Goal: Task Accomplishment & Management: Use online tool/utility

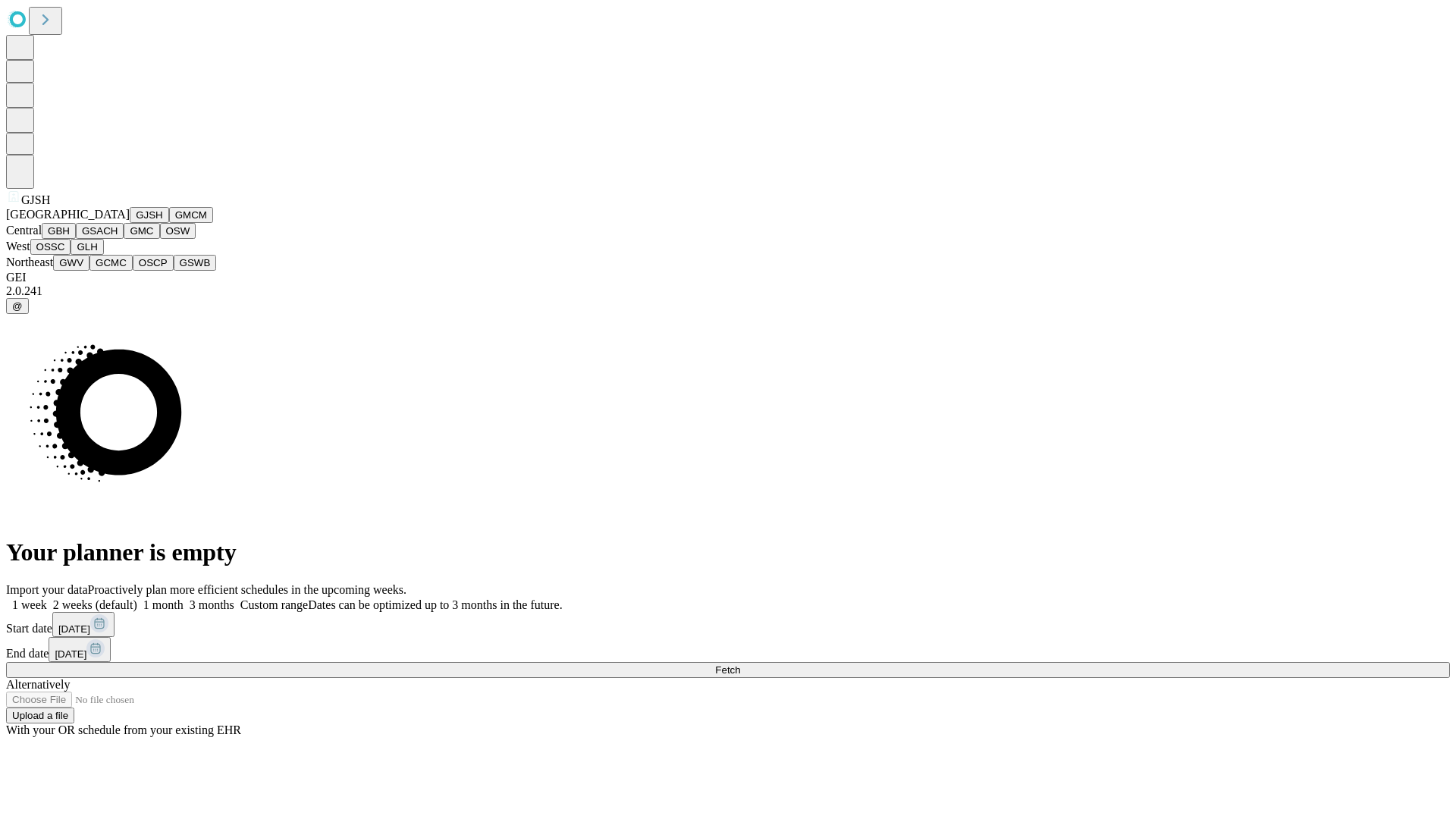
click at [129, 223] on button "GJSH" at bounding box center [149, 214] width 39 height 16
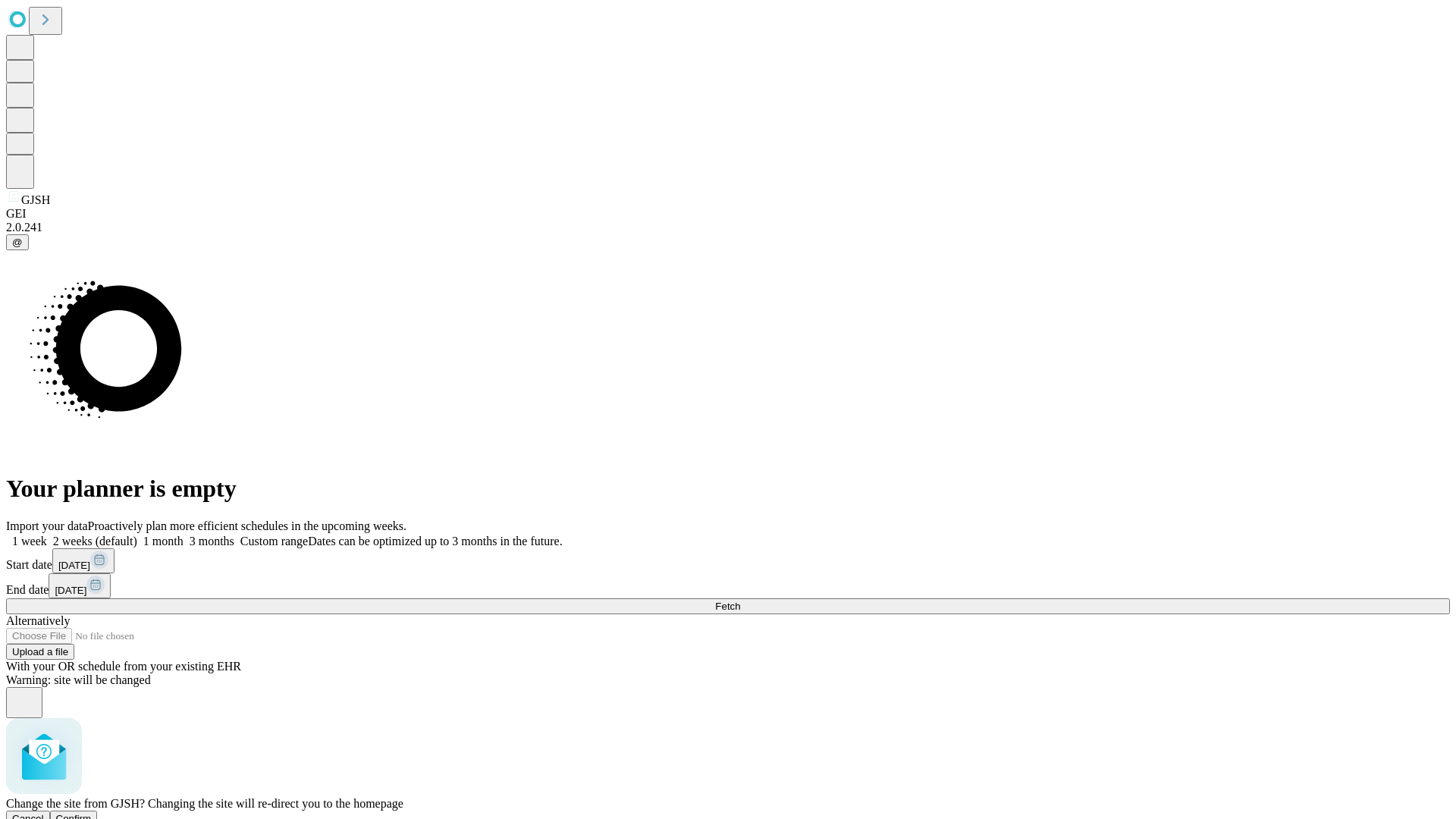
click at [92, 813] on span "Confirm" at bounding box center [74, 819] width 35 height 11
click at [137, 535] on label "2 weeks (default)" at bounding box center [91, 541] width 90 height 13
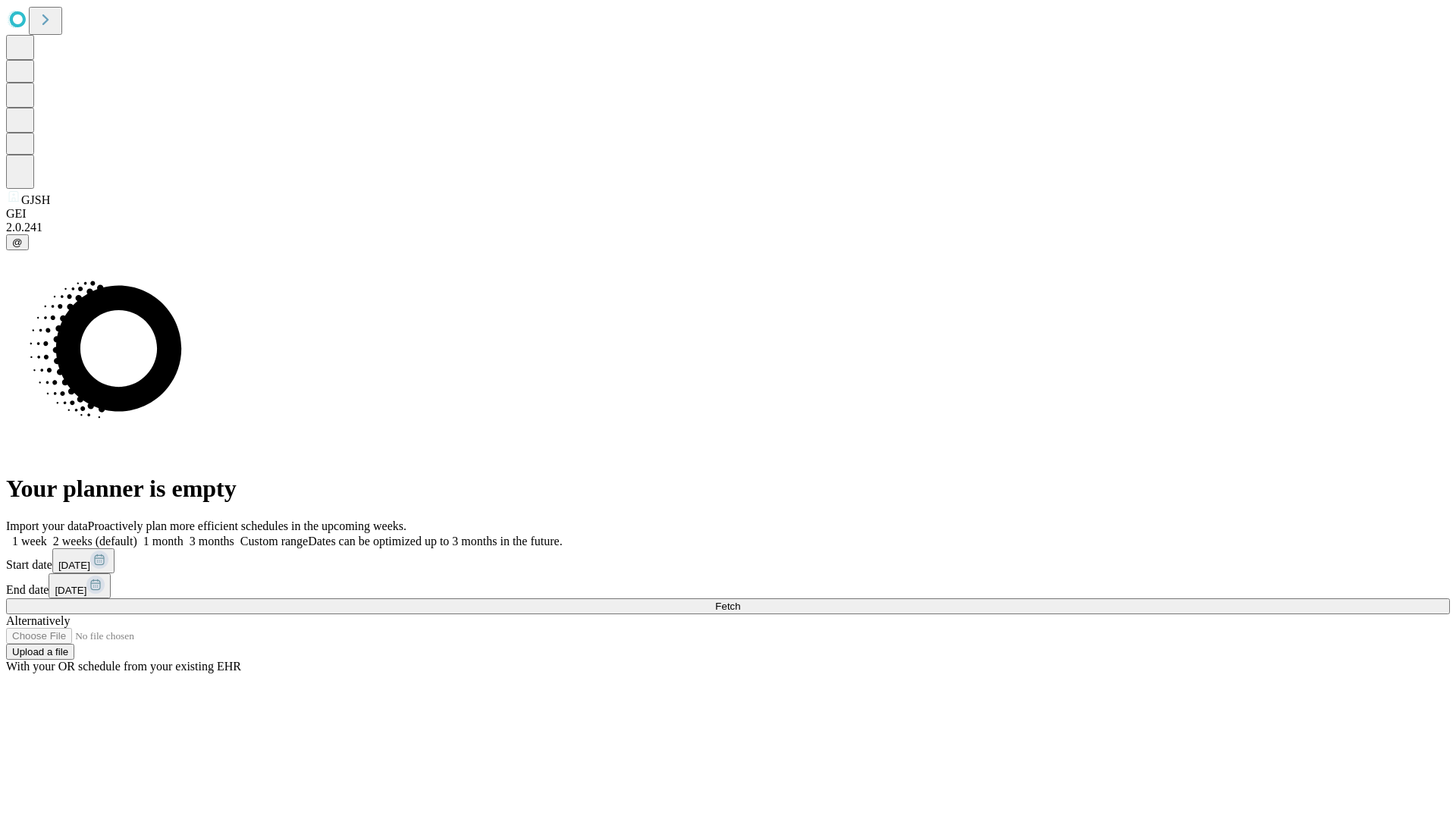
click at [741, 601] on span "Fetch" at bounding box center [728, 607] width 25 height 11
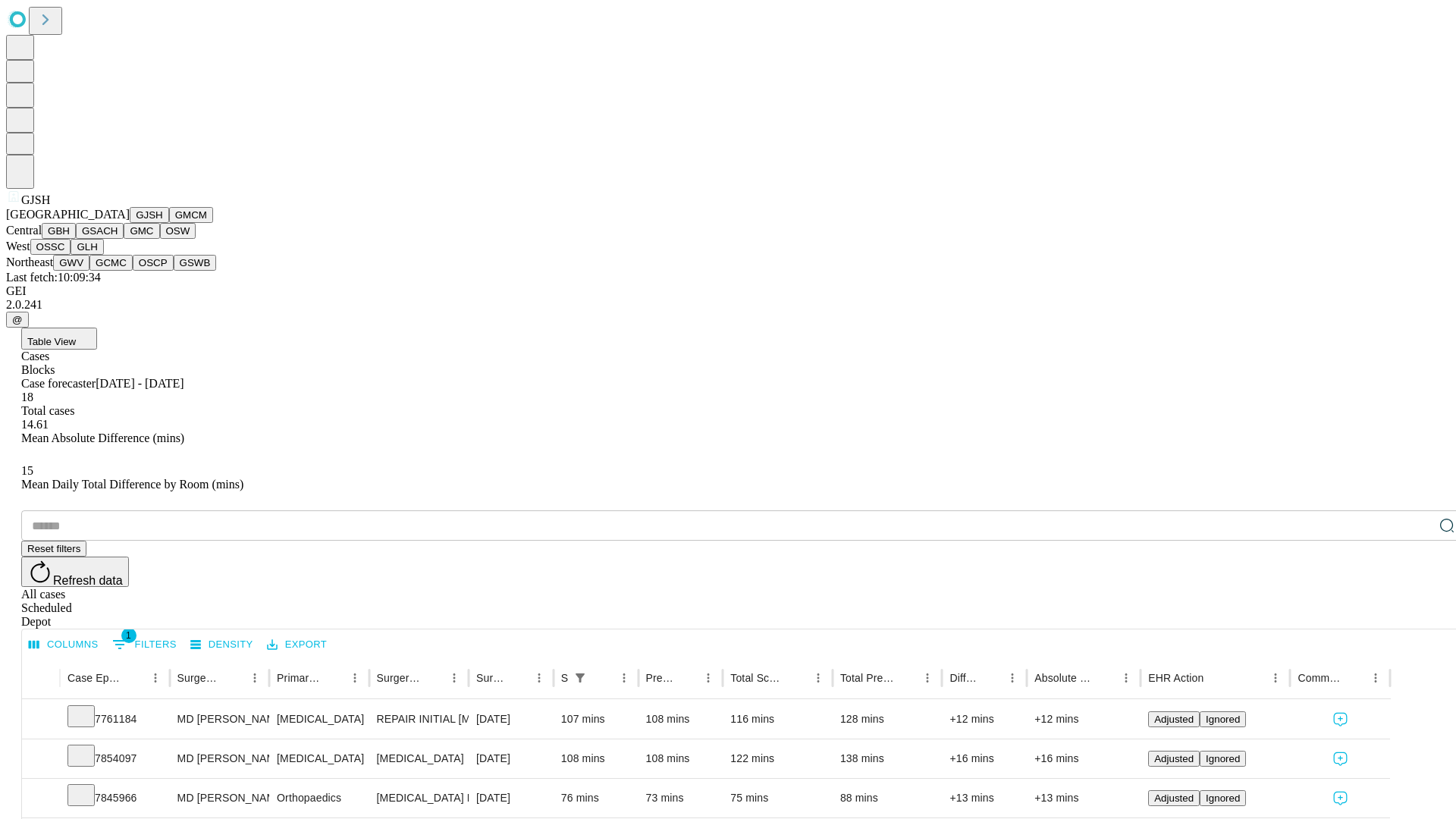
click at [170, 223] on button "GMCM" at bounding box center [191, 214] width 44 height 16
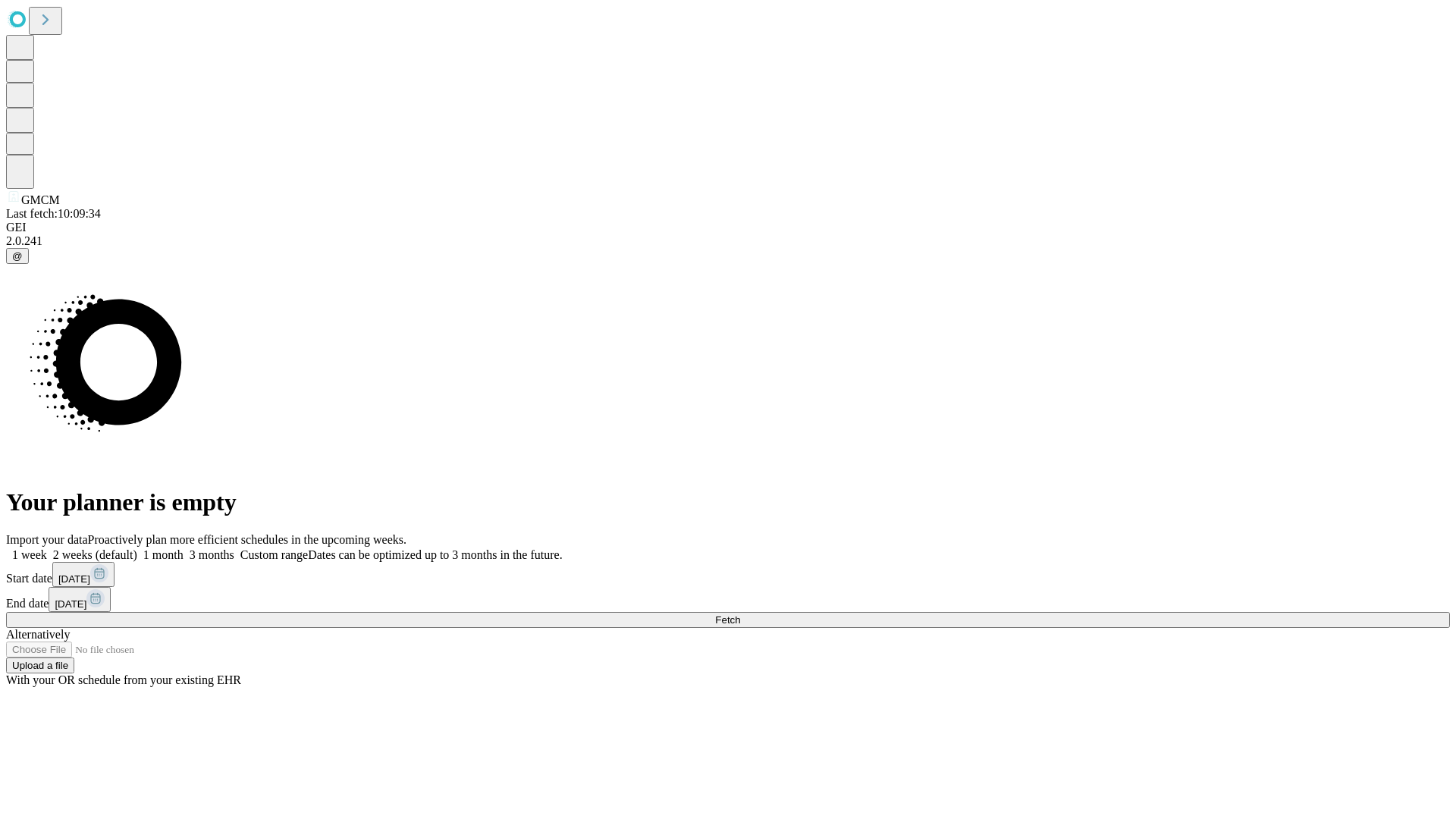
click at [137, 549] on label "2 weeks (default)" at bounding box center [91, 555] width 90 height 13
click at [741, 614] on span "Fetch" at bounding box center [728, 620] width 25 height 11
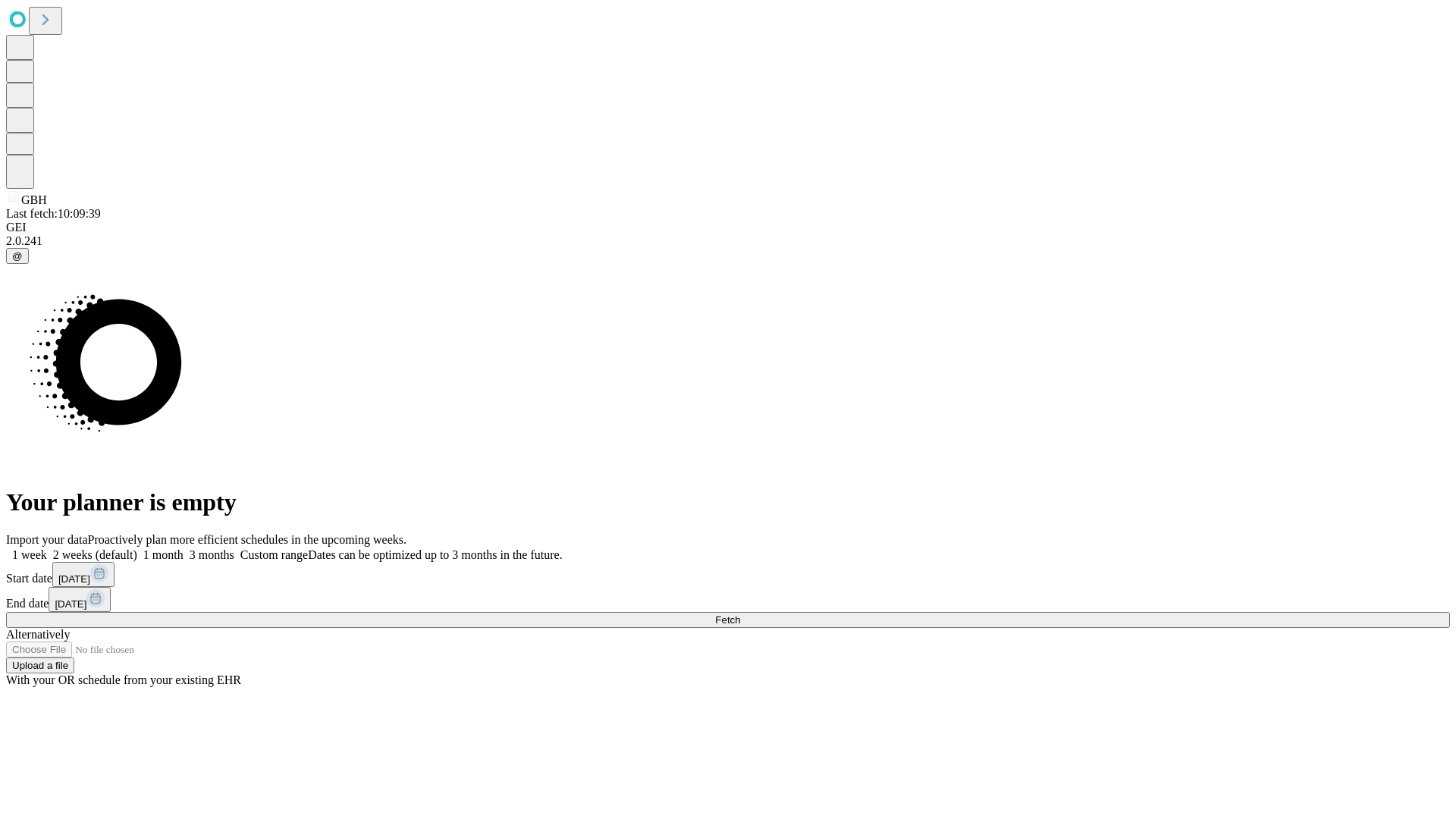
click at [137, 549] on label "2 weeks (default)" at bounding box center [91, 555] width 90 height 13
click at [741, 614] on span "Fetch" at bounding box center [728, 620] width 25 height 11
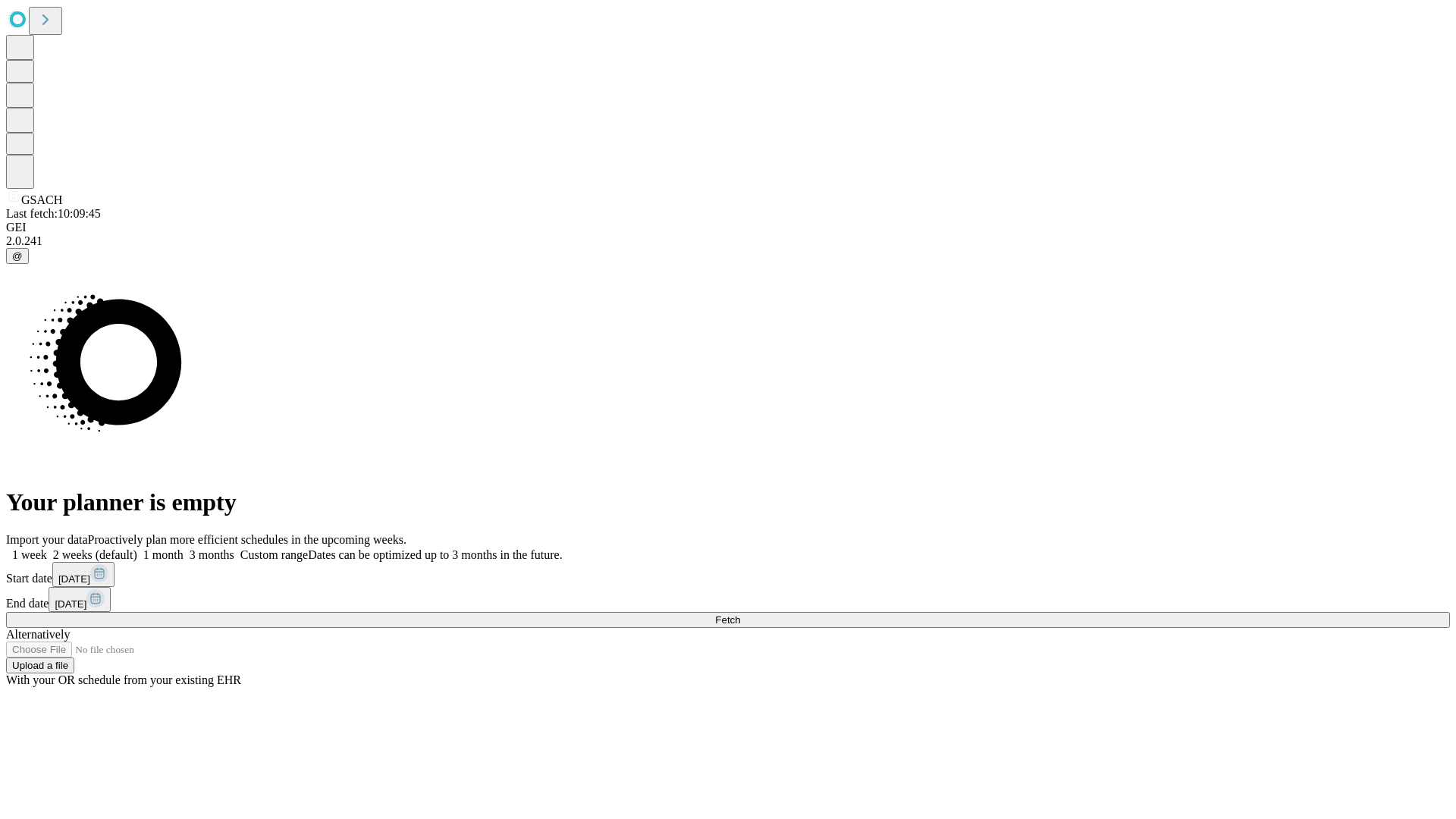
click at [137, 549] on label "2 weeks (default)" at bounding box center [91, 555] width 90 height 13
click at [741, 614] on span "Fetch" at bounding box center [728, 620] width 25 height 11
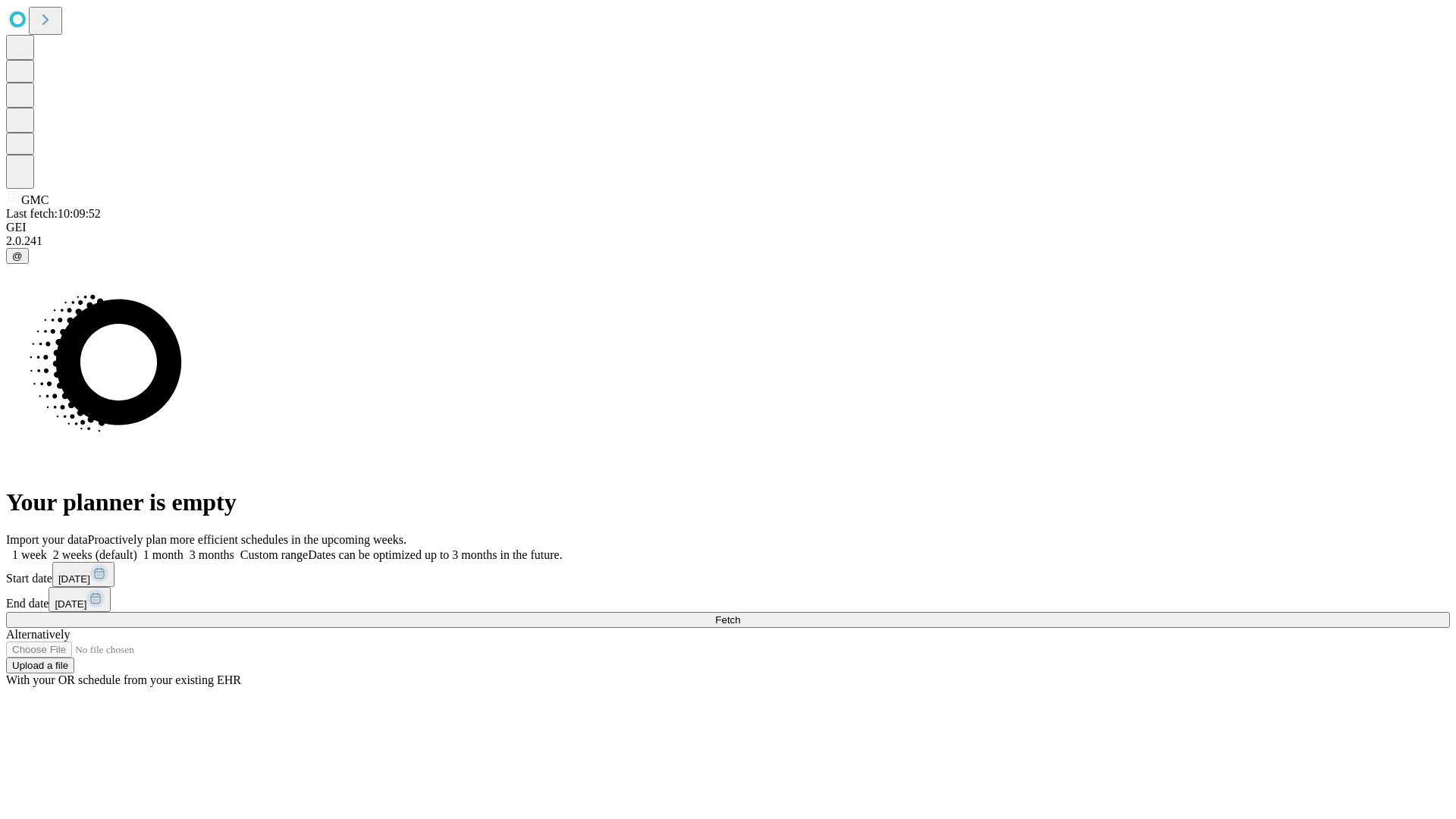
click at [137, 549] on label "2 weeks (default)" at bounding box center [91, 555] width 90 height 13
click at [741, 614] on span "Fetch" at bounding box center [728, 620] width 25 height 11
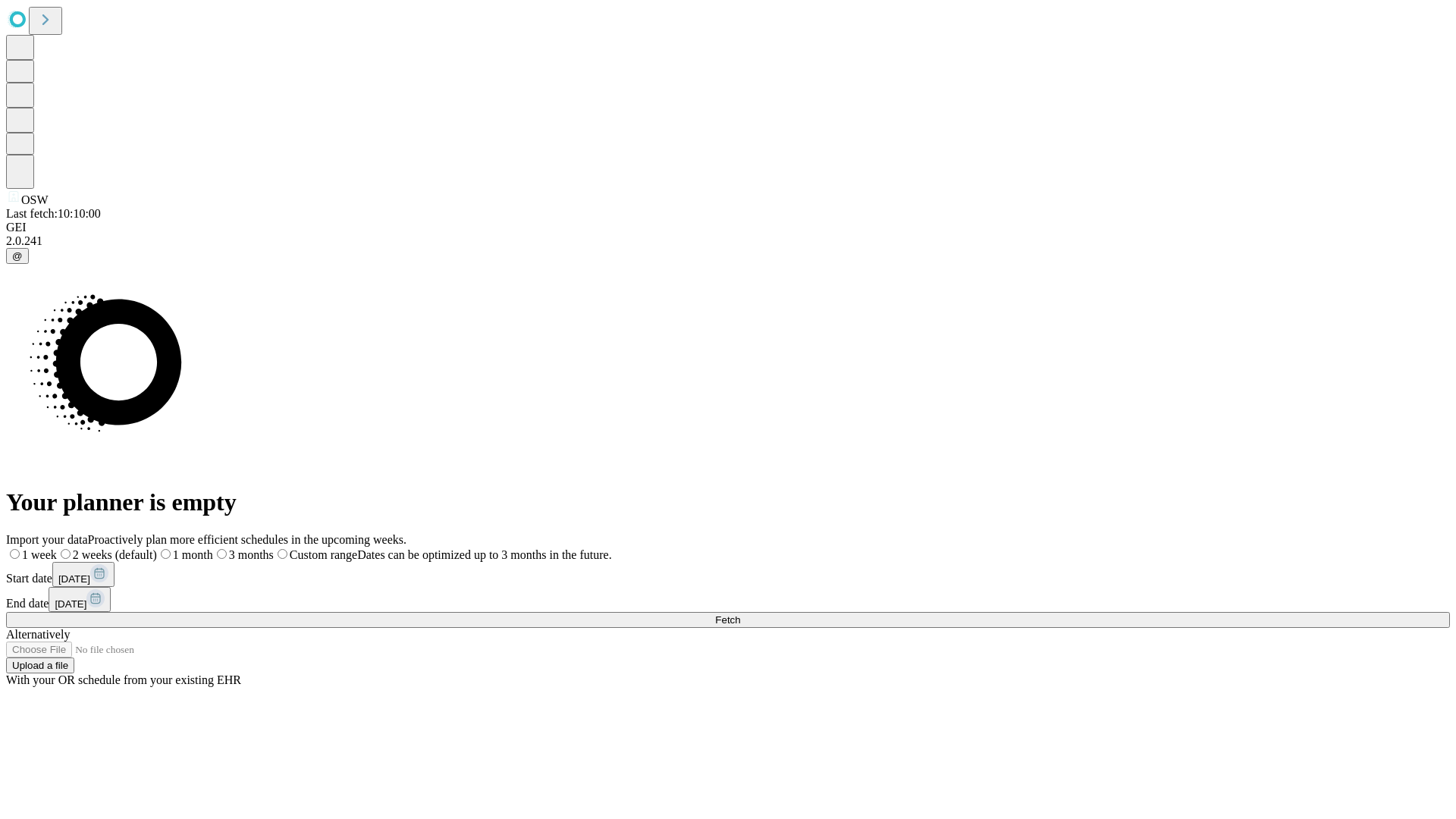
click at [157, 549] on label "2 weeks (default)" at bounding box center [106, 555] width 100 height 13
click at [741, 614] on span "Fetch" at bounding box center [728, 620] width 25 height 11
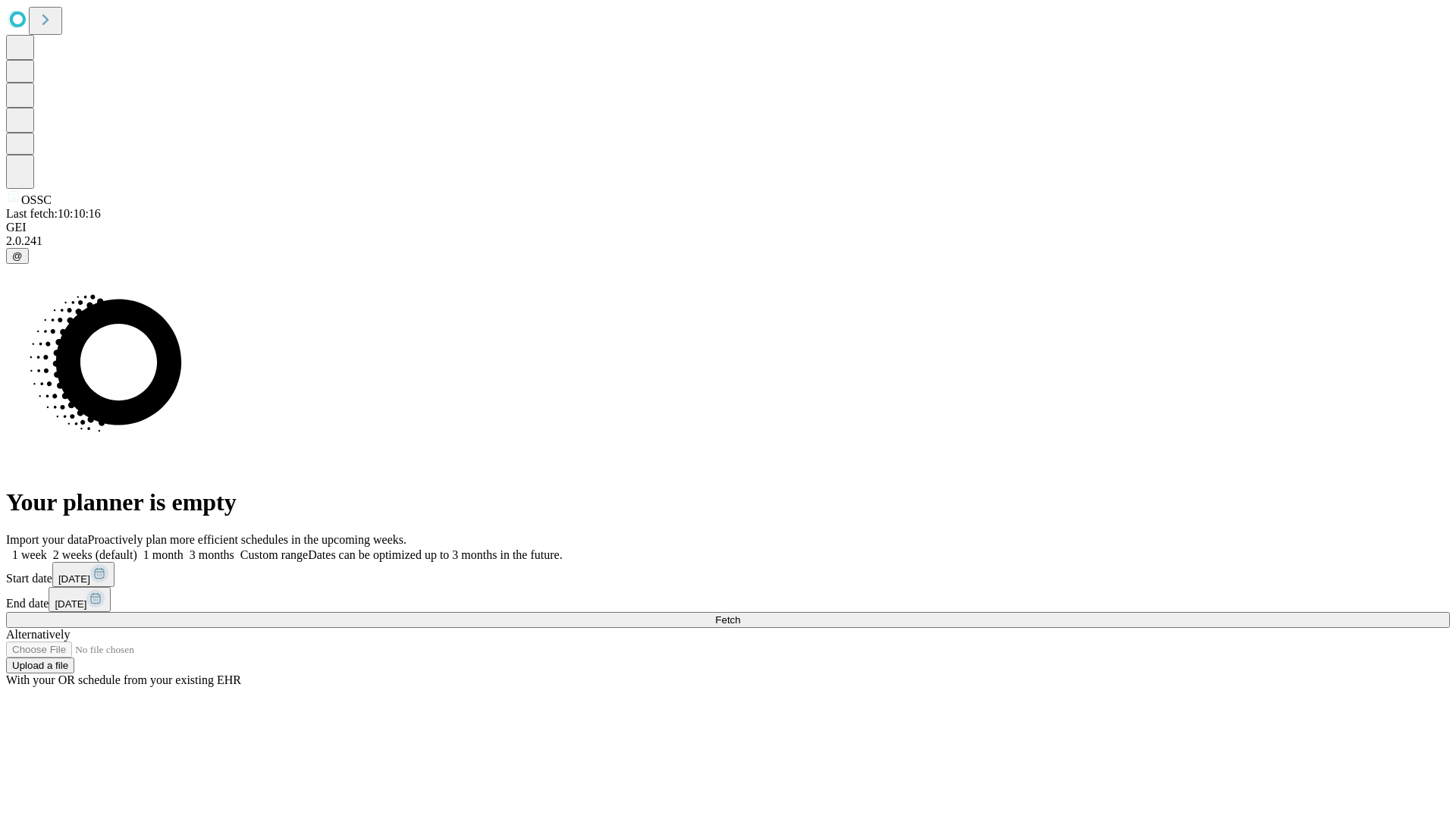
click at [137, 549] on label "2 weeks (default)" at bounding box center [91, 555] width 90 height 13
click at [741, 614] on span "Fetch" at bounding box center [728, 620] width 25 height 11
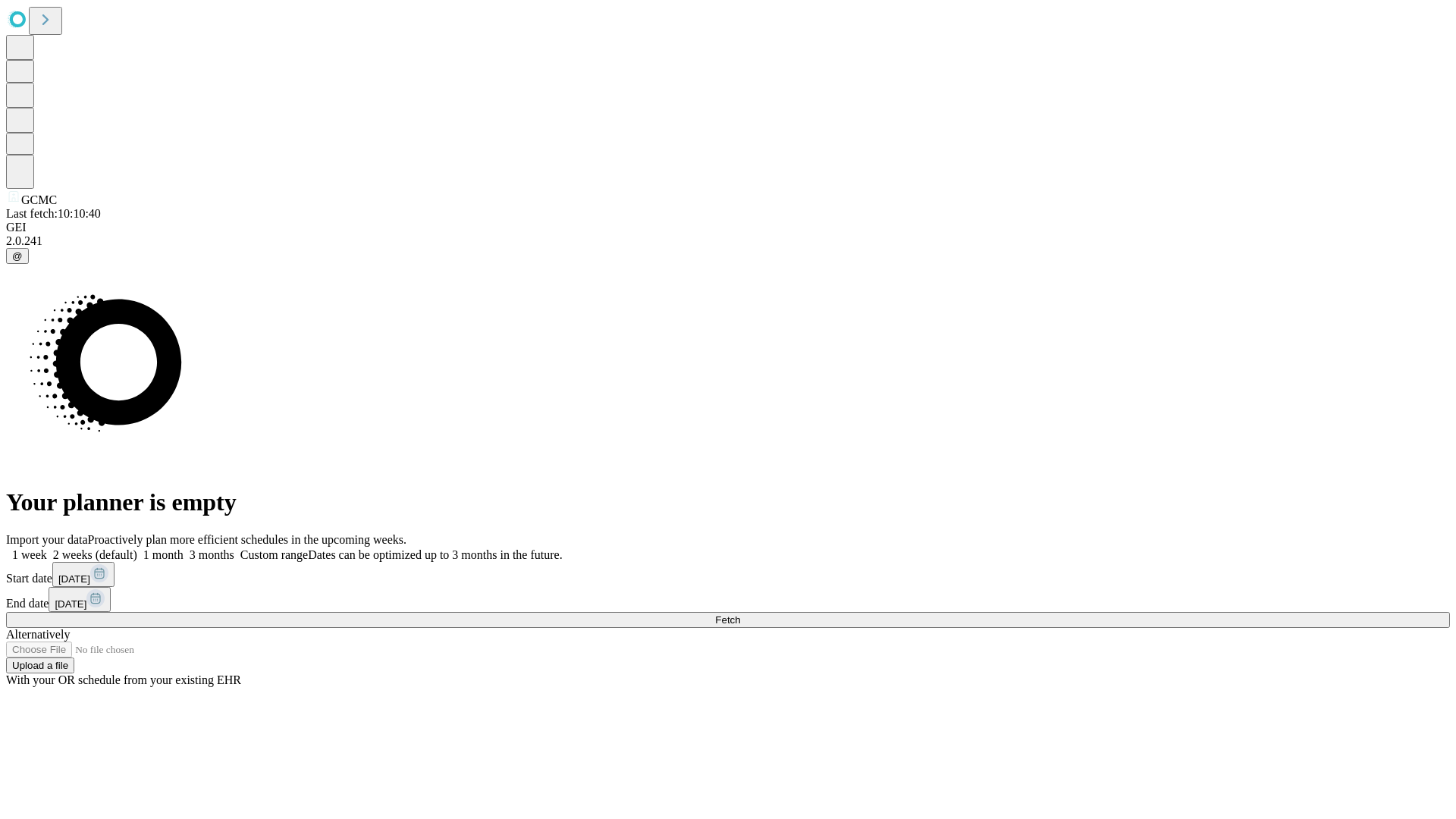
click at [137, 549] on label "2 weeks (default)" at bounding box center [91, 555] width 90 height 13
click at [741, 614] on span "Fetch" at bounding box center [728, 620] width 25 height 11
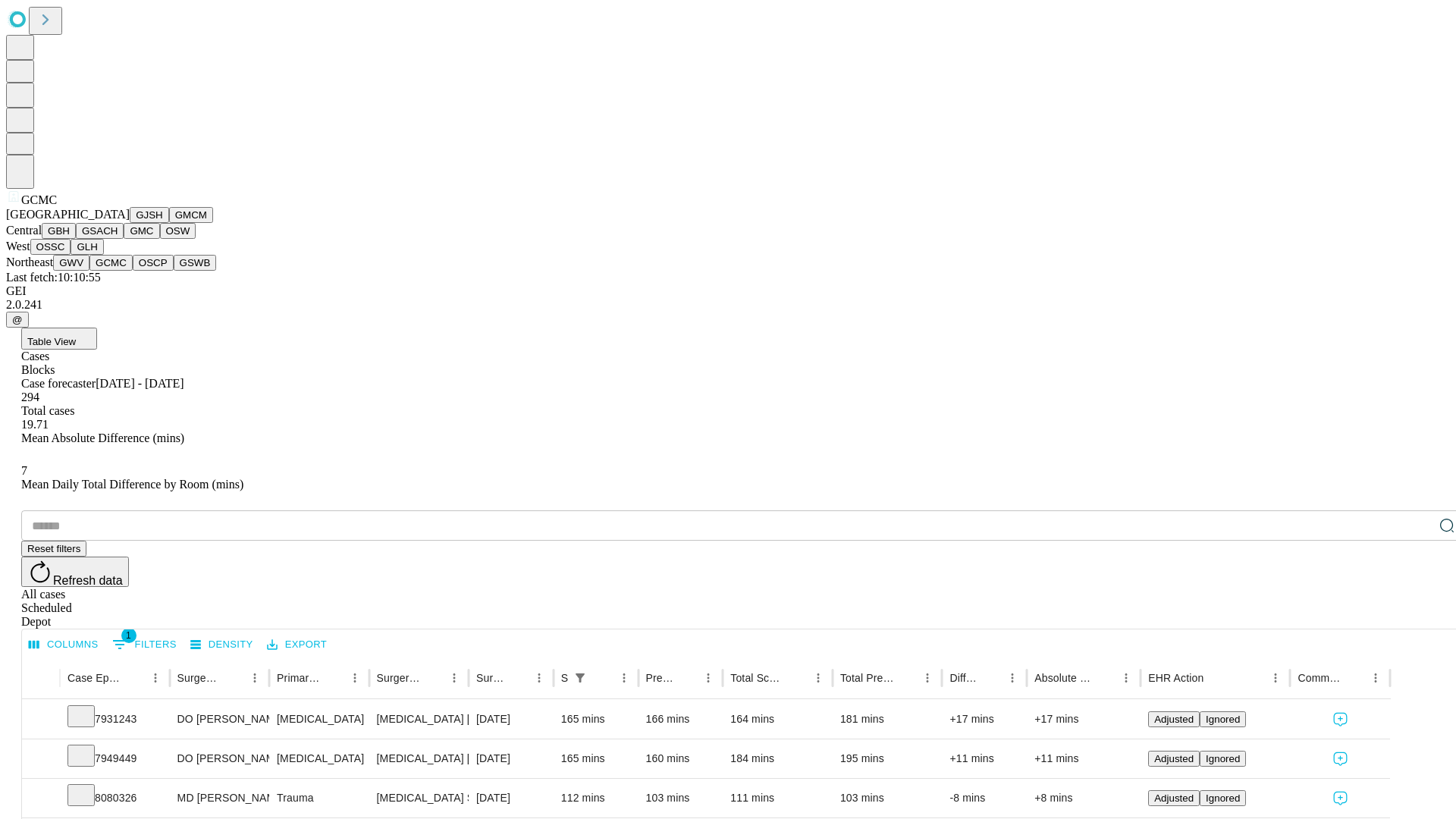
click at [132, 271] on button "OSCP" at bounding box center [153, 263] width 41 height 16
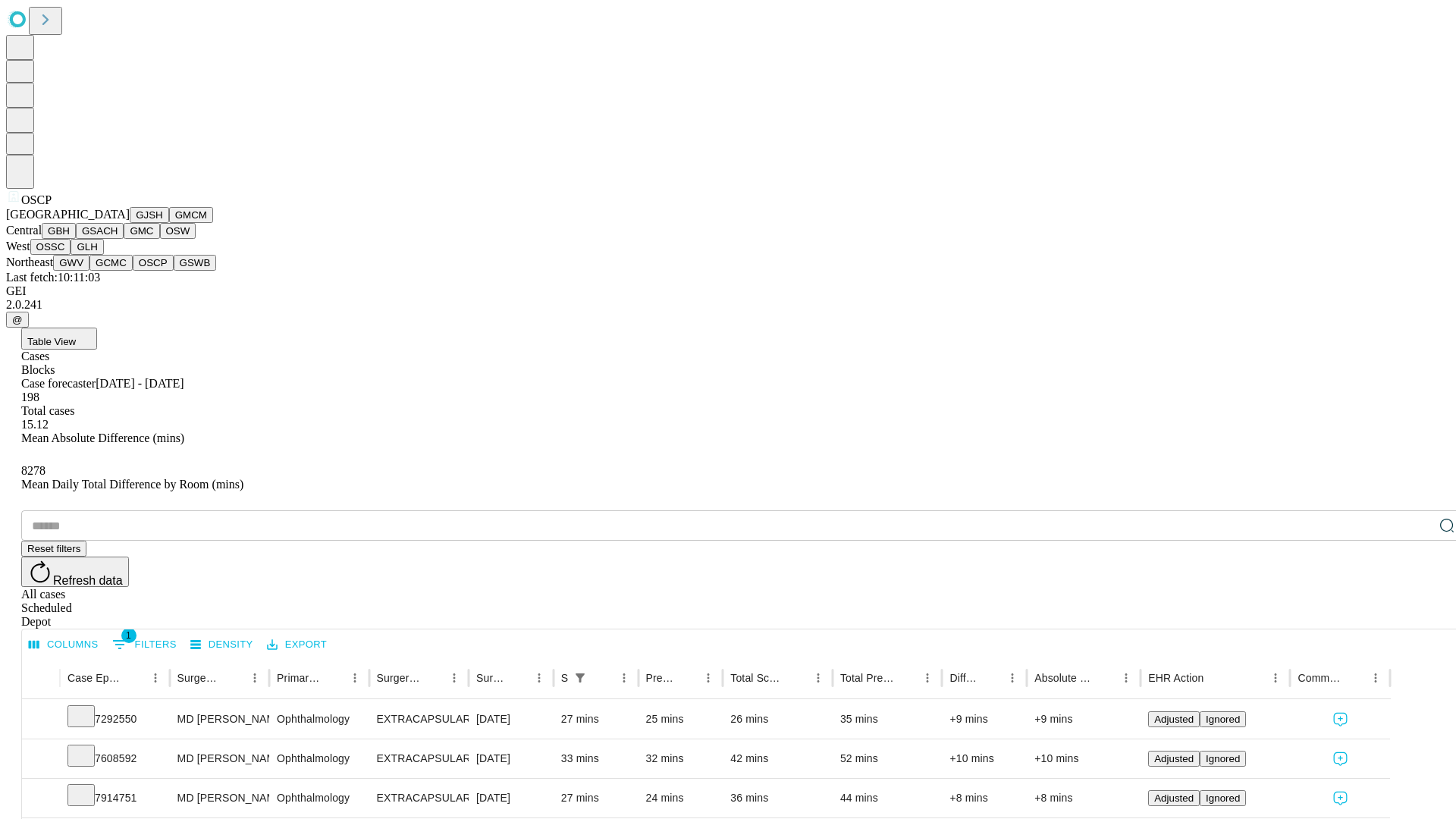
click at [173, 271] on button "GSWB" at bounding box center [195, 263] width 43 height 16
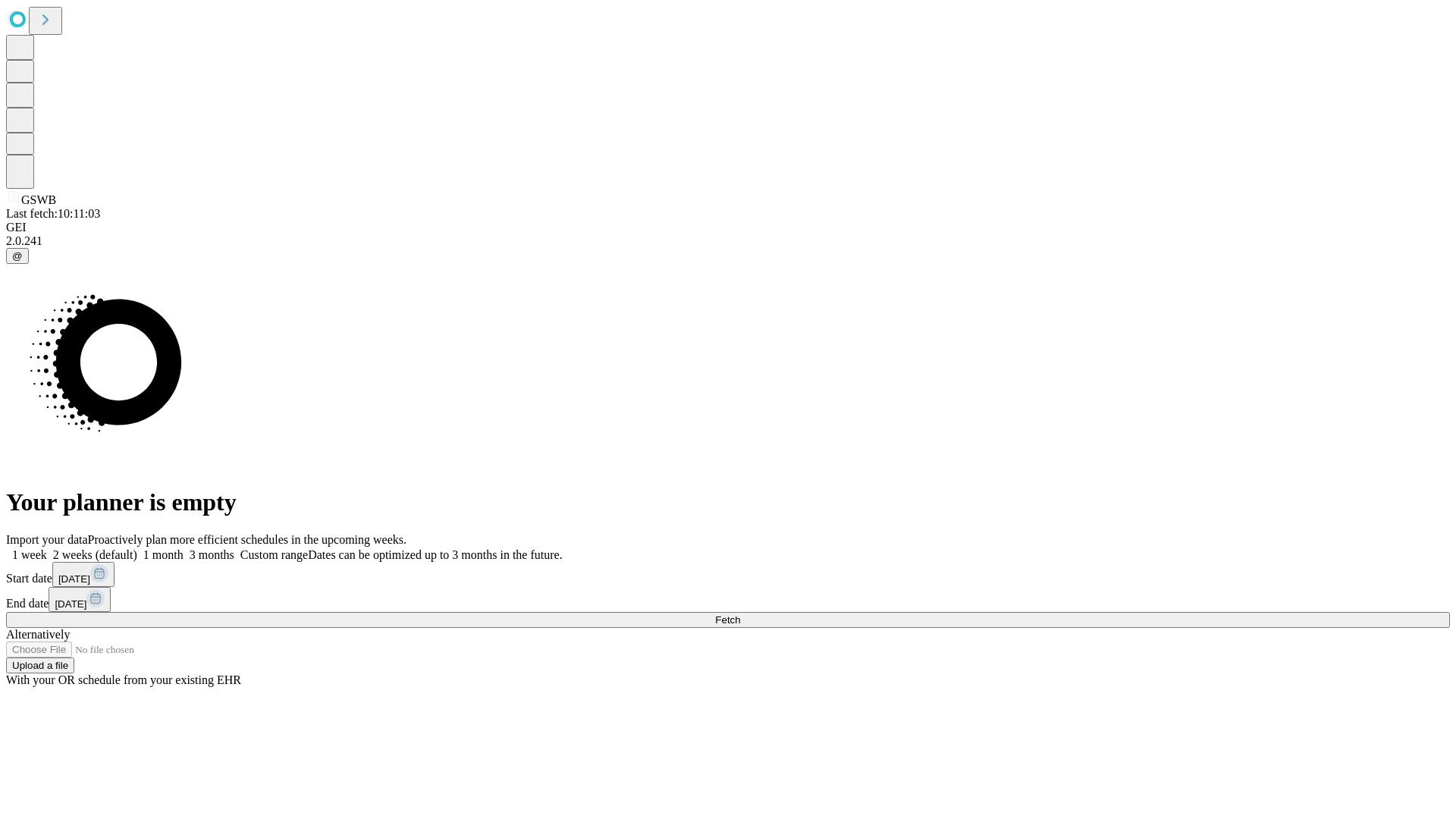
click at [137, 549] on label "2 weeks (default)" at bounding box center [91, 555] width 90 height 13
click at [741, 614] on span "Fetch" at bounding box center [728, 620] width 25 height 11
